Goal: Information Seeking & Learning: Learn about a topic

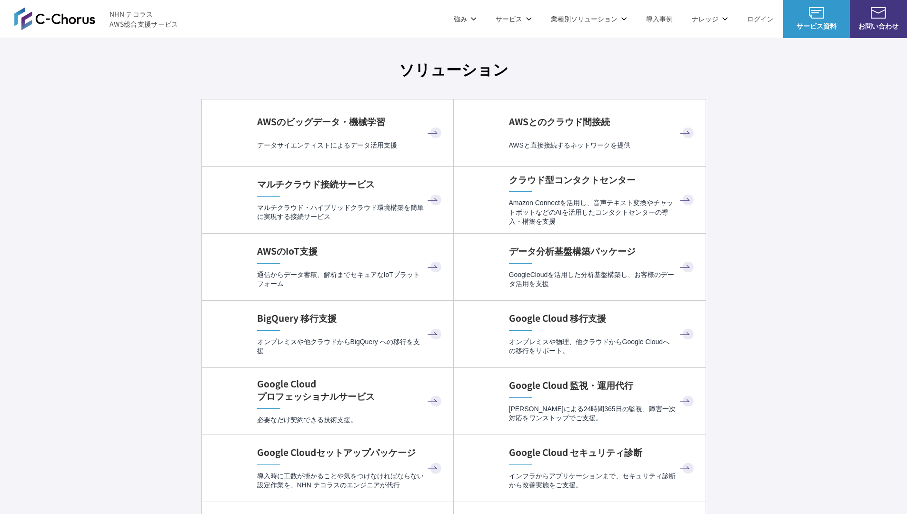
scroll to position [2850, 0]
